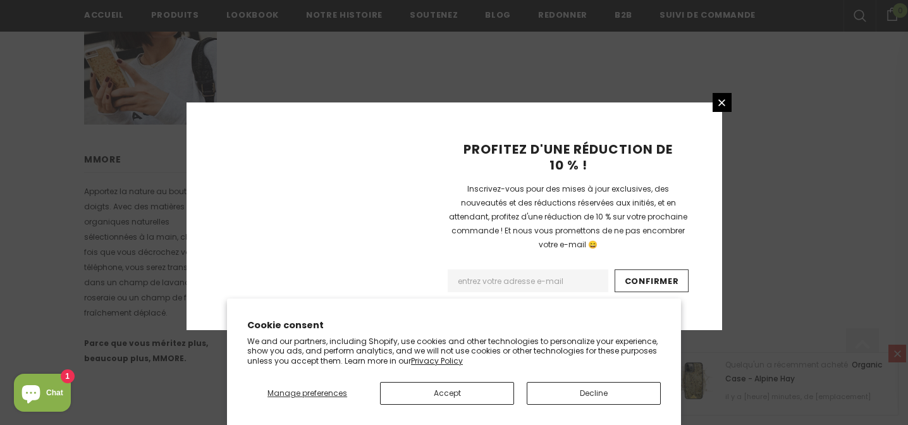
scroll to position [1006, 0]
